Goal: Feedback & Contribution: Submit feedback/report problem

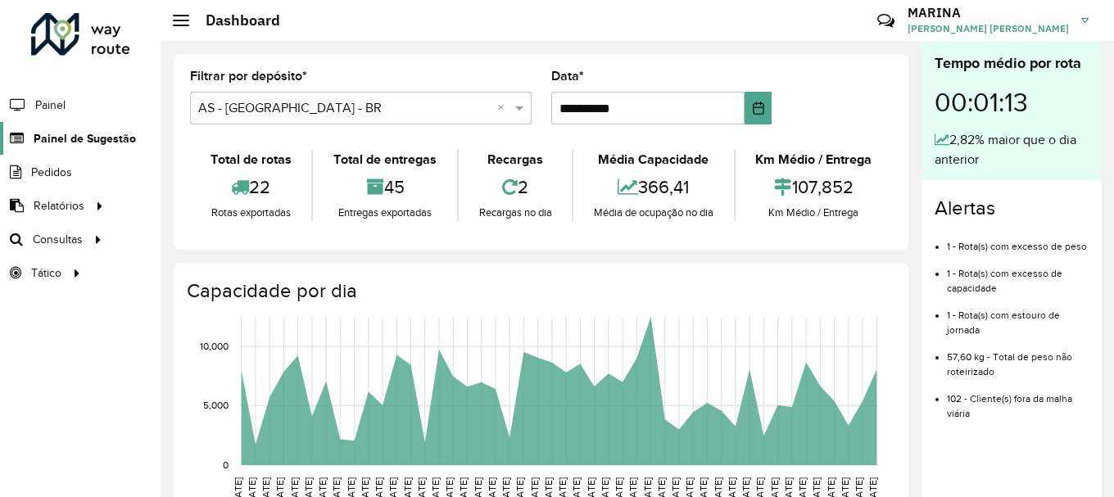
click at [61, 136] on span "Painel de Sugestão" at bounding box center [85, 138] width 102 height 17
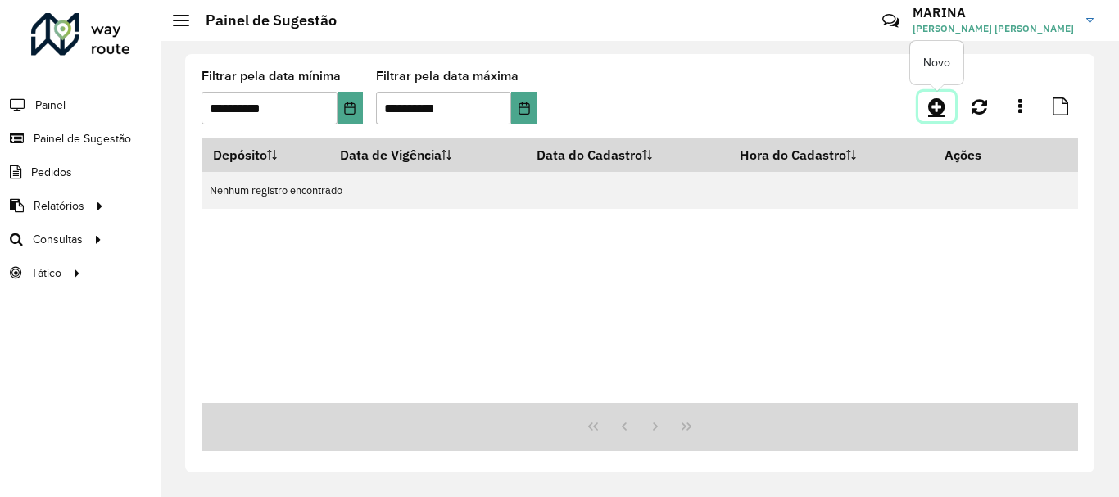
click at [931, 107] on icon at bounding box center [936, 107] width 17 height 20
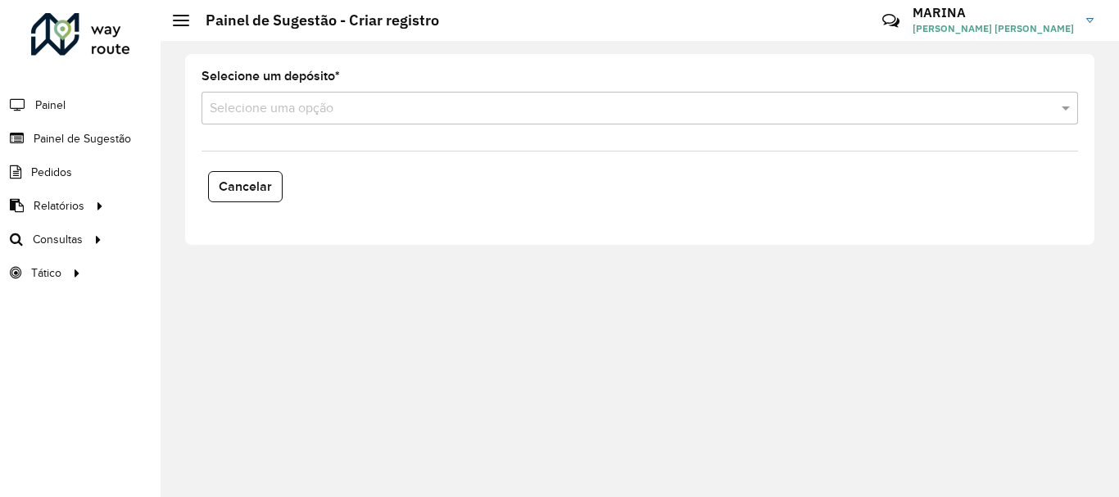
click at [315, 97] on div "Selecione uma opção" at bounding box center [640, 108] width 876 height 33
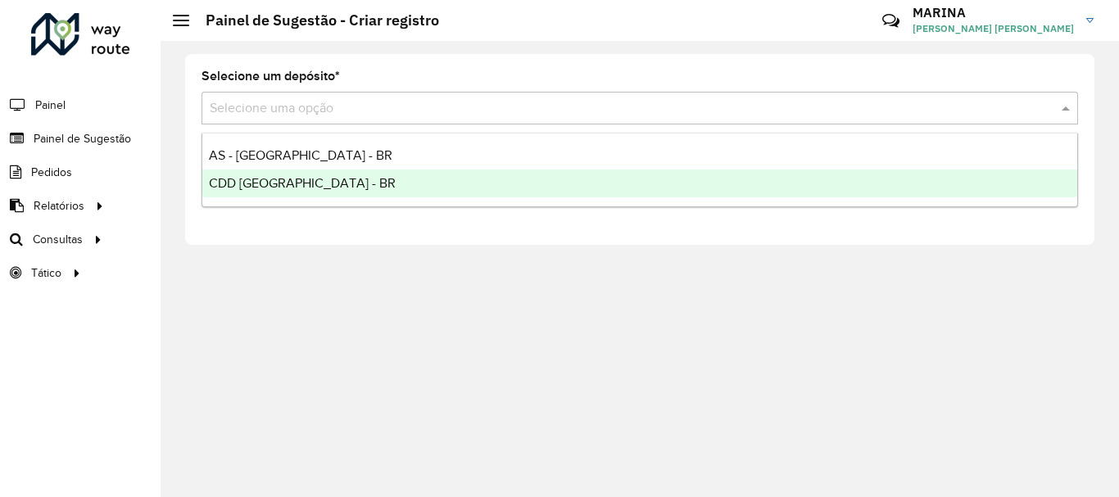
click at [292, 183] on span "CDD [GEOGRAPHIC_DATA] - BR" at bounding box center [302, 183] width 187 height 14
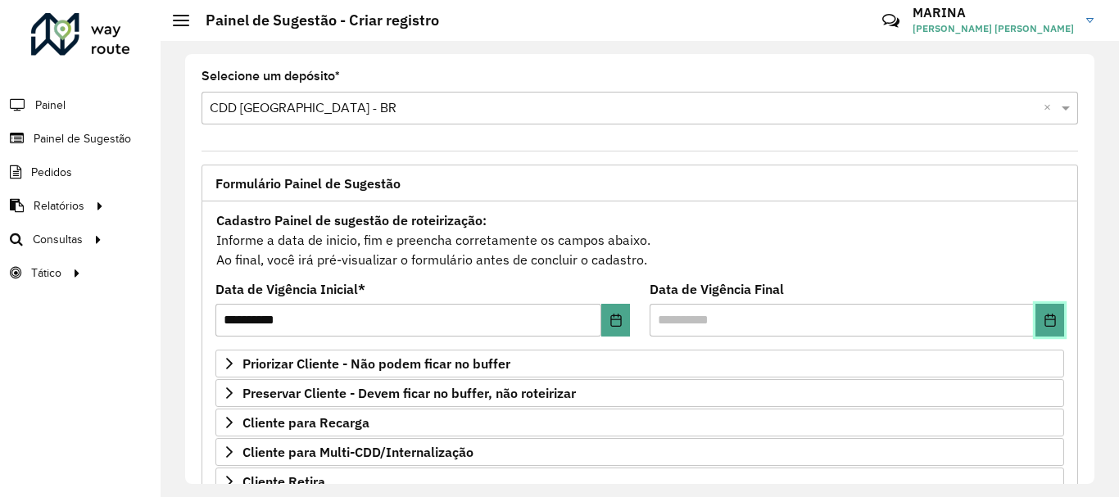
click at [1045, 326] on icon "Choose Date" at bounding box center [1049, 320] width 11 height 13
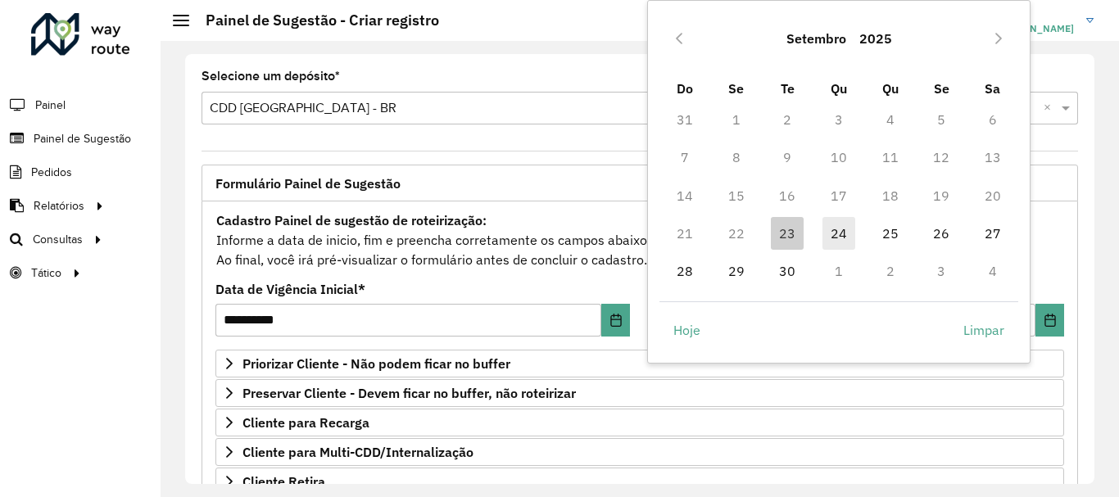
click at [833, 238] on span "24" at bounding box center [838, 233] width 33 height 33
type input "**********"
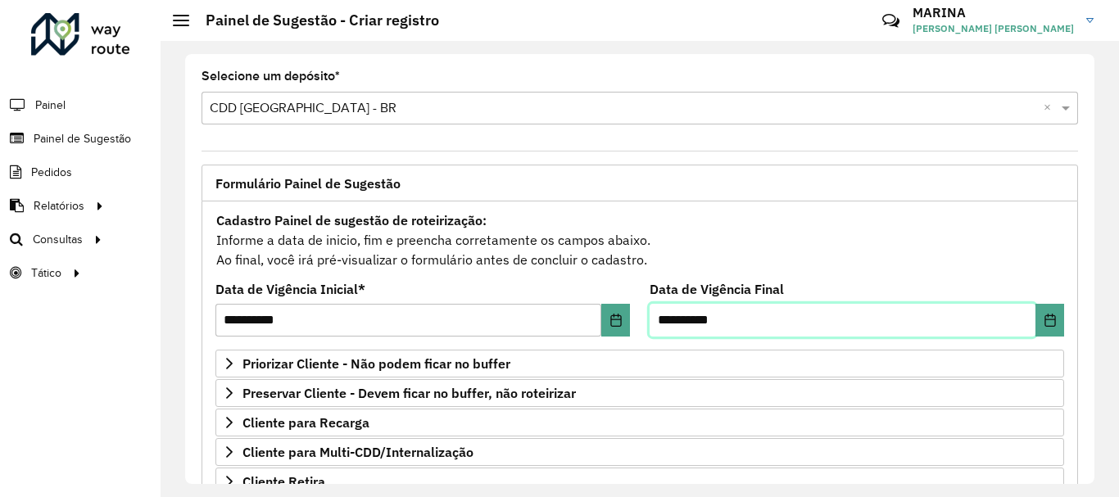
scroll to position [319, 0]
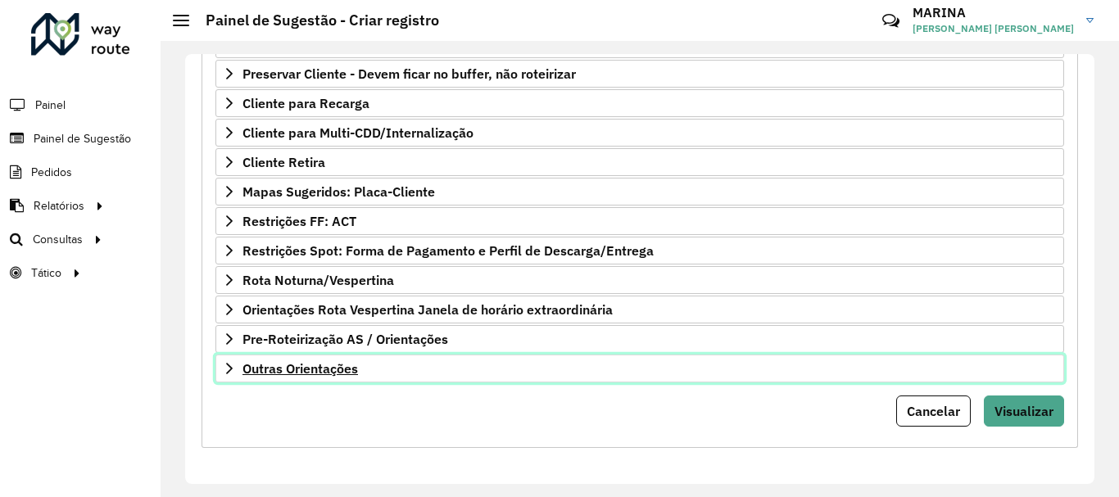
click at [468, 364] on link "Outras Orientações" at bounding box center [639, 369] width 849 height 28
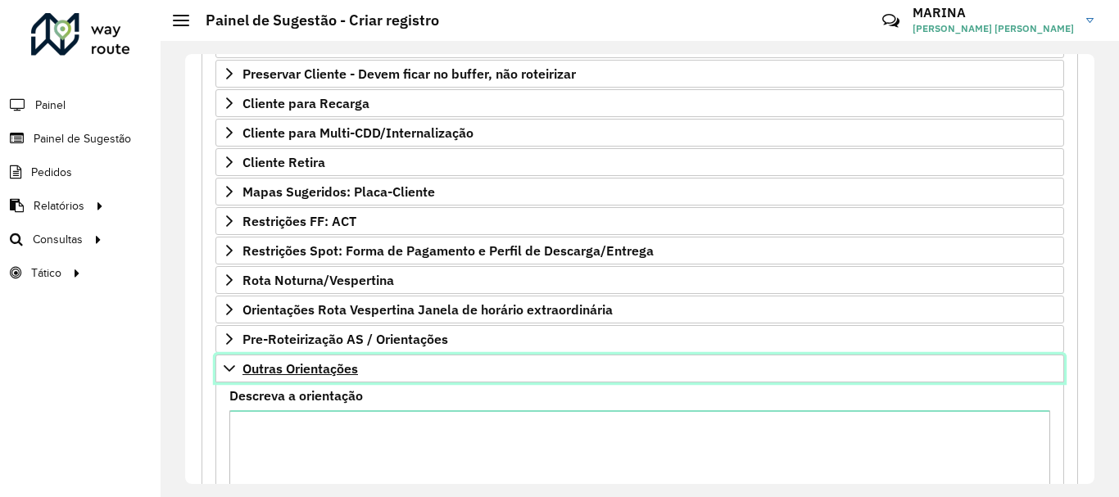
scroll to position [490, 0]
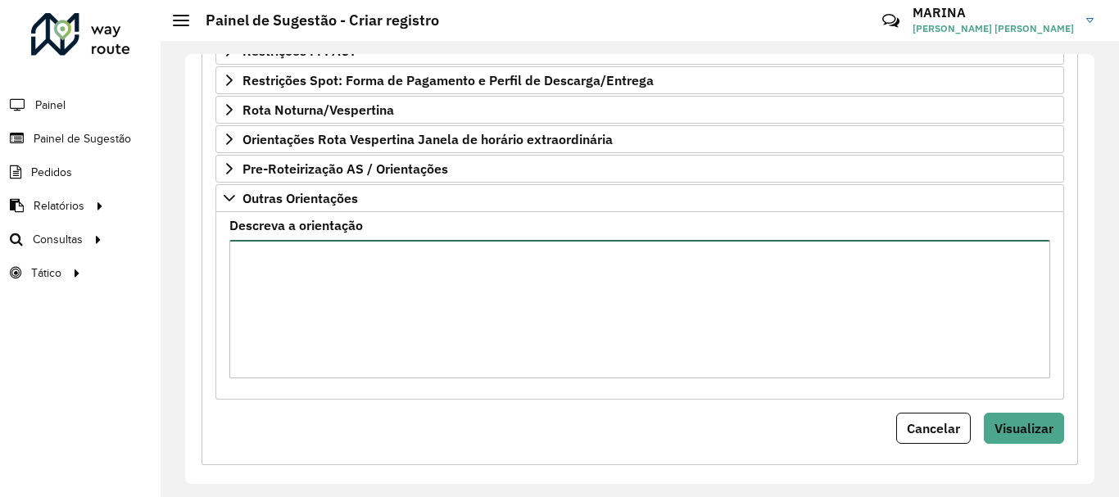
click at [468, 361] on textarea "Descreva a orientação" at bounding box center [639, 309] width 821 height 138
paste textarea "**********"
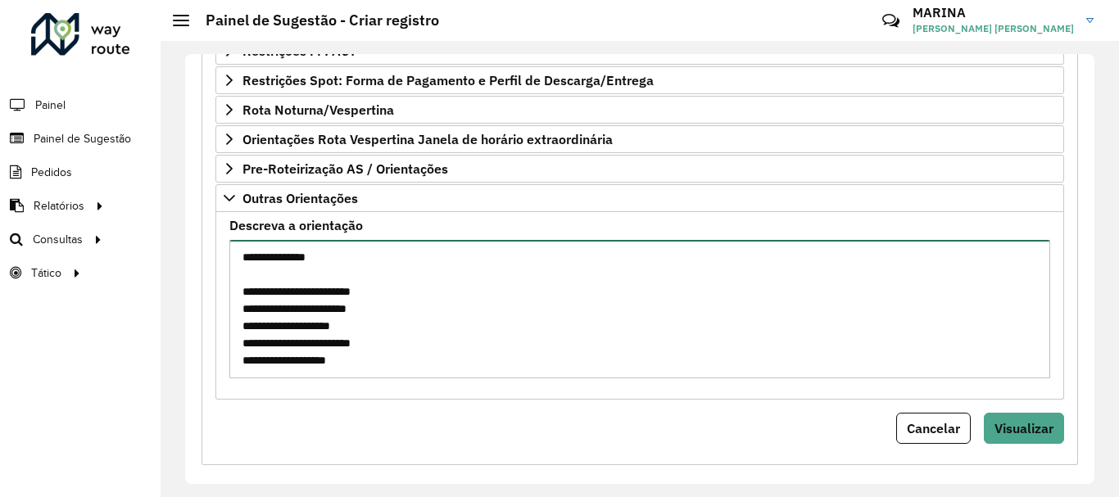
scroll to position [454, 0]
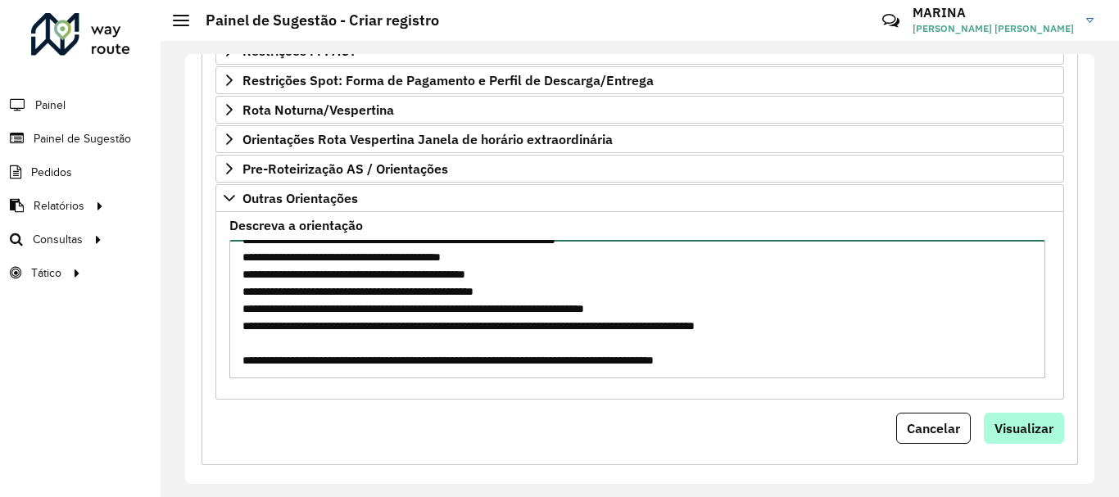
type textarea "**********"
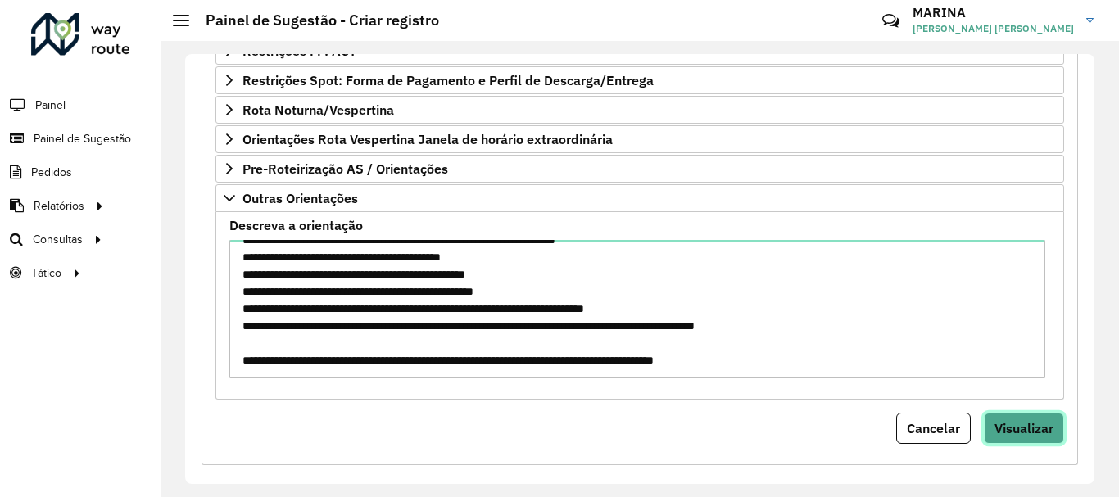
click at [1003, 422] on span "Visualizar" at bounding box center [1023, 428] width 59 height 16
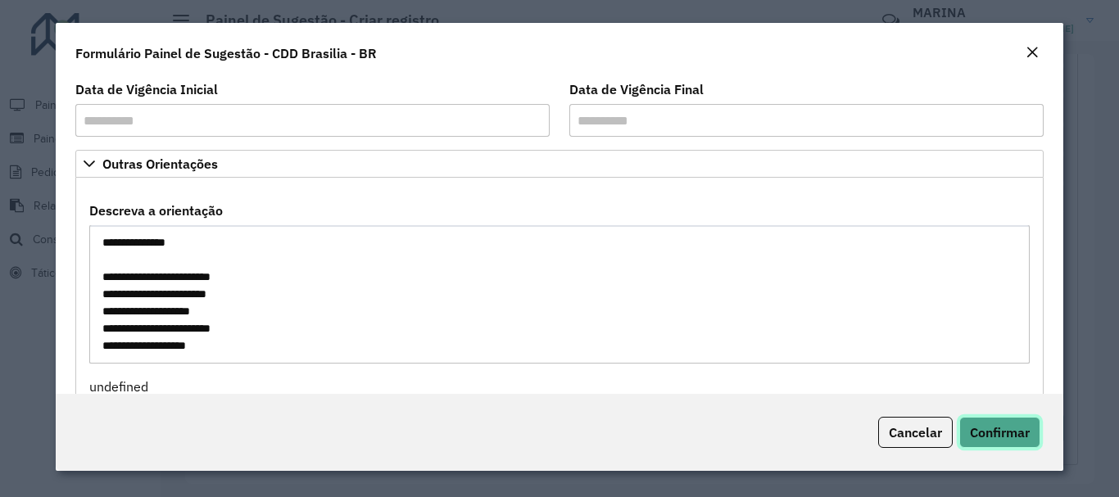
click at [993, 431] on span "Confirmar" at bounding box center [1000, 432] width 60 height 16
